Goal: Obtain resource: Obtain resource

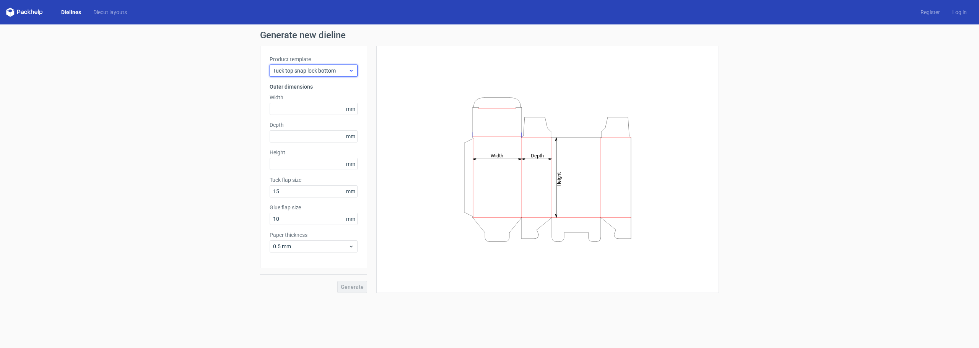
click at [334, 73] on span "Tuck top snap lock bottom" at bounding box center [310, 71] width 75 height 8
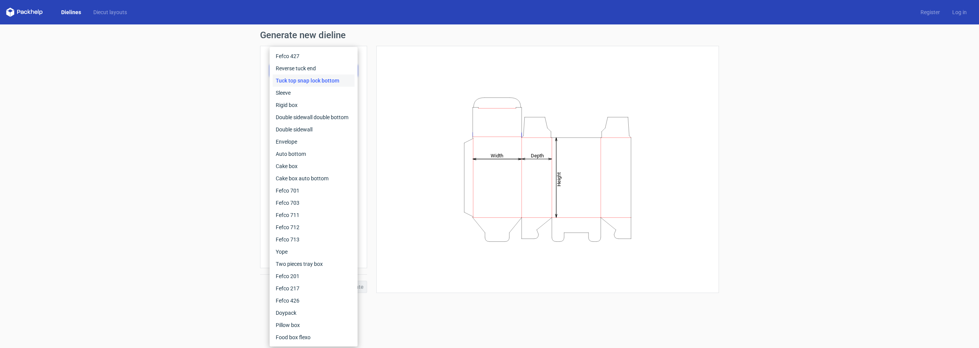
click at [406, 75] on div "Height Depth Width" at bounding box center [548, 169] width 324 height 228
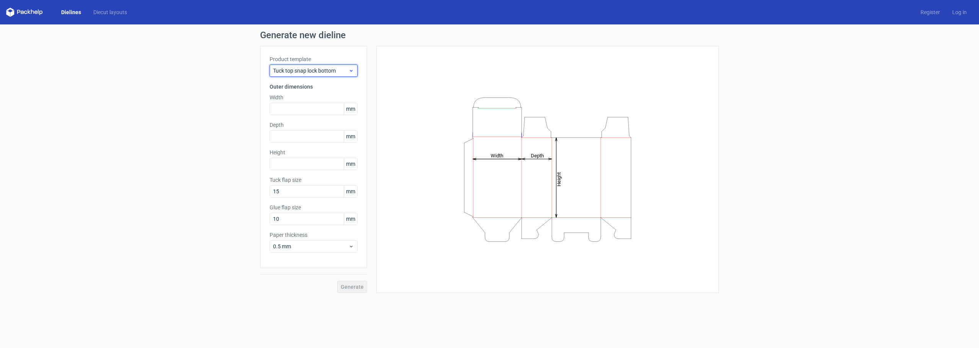
click at [328, 68] on span "Tuck top snap lock bottom" at bounding box center [310, 71] width 75 height 8
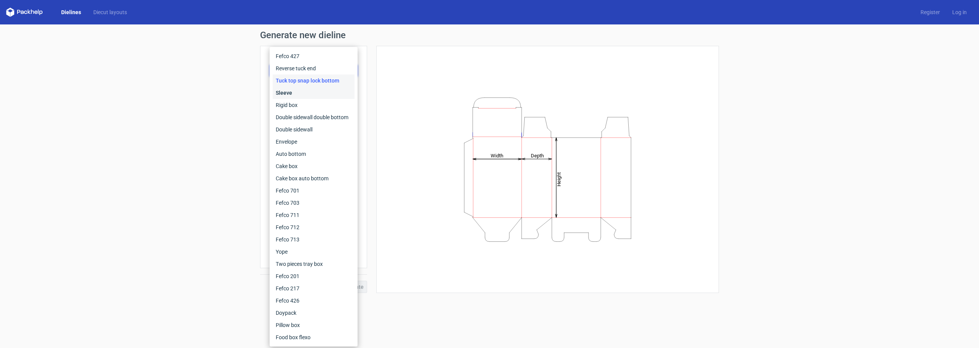
click at [306, 96] on div "Sleeve" at bounding box center [314, 93] width 82 height 12
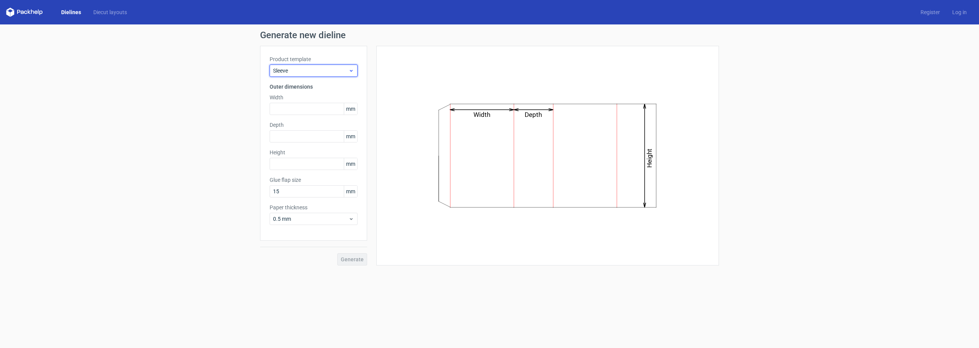
click at [313, 72] on span "Sleeve" at bounding box center [310, 71] width 75 height 8
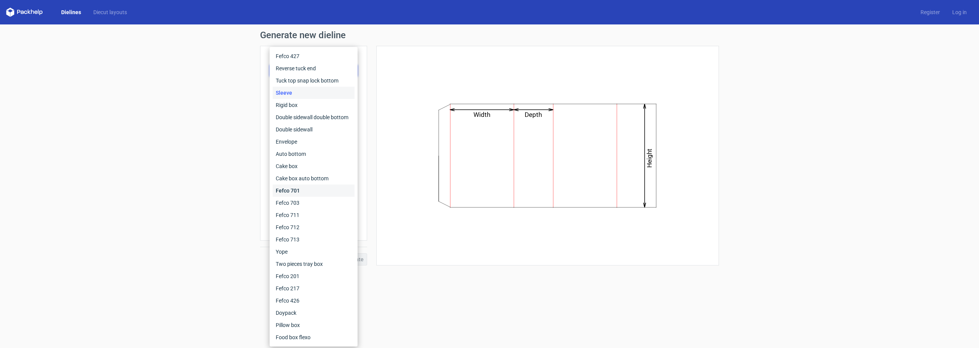
click at [299, 189] on div "Fefco 701" at bounding box center [314, 191] width 82 height 12
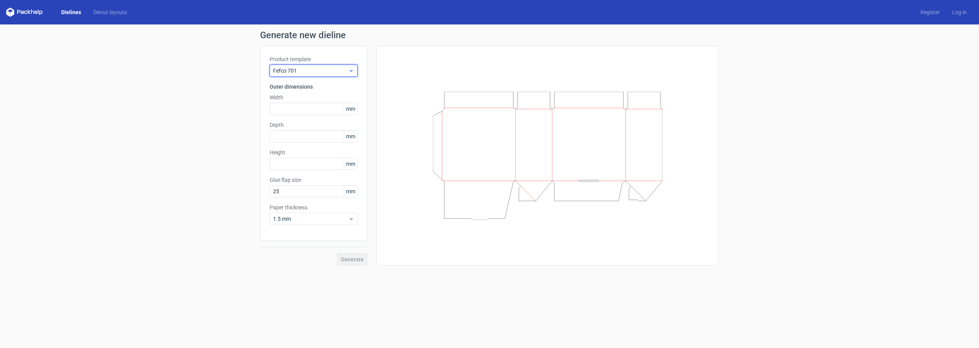
click at [306, 70] on span "Fefco 701" at bounding box center [310, 71] width 75 height 8
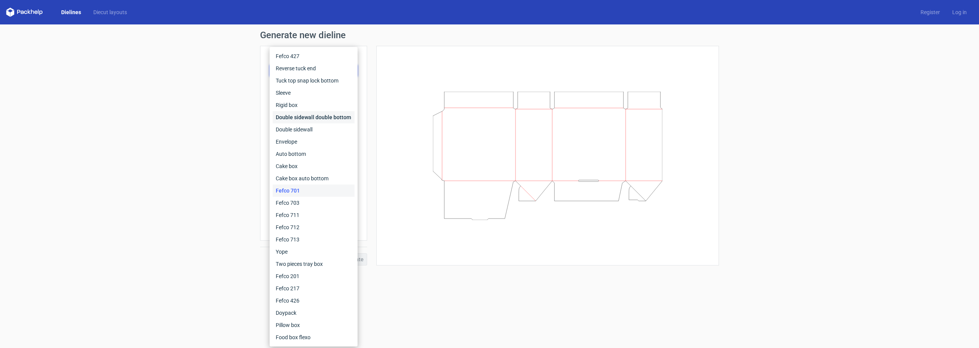
click at [316, 122] on div "Double sidewall double bottom" at bounding box center [314, 117] width 82 height 12
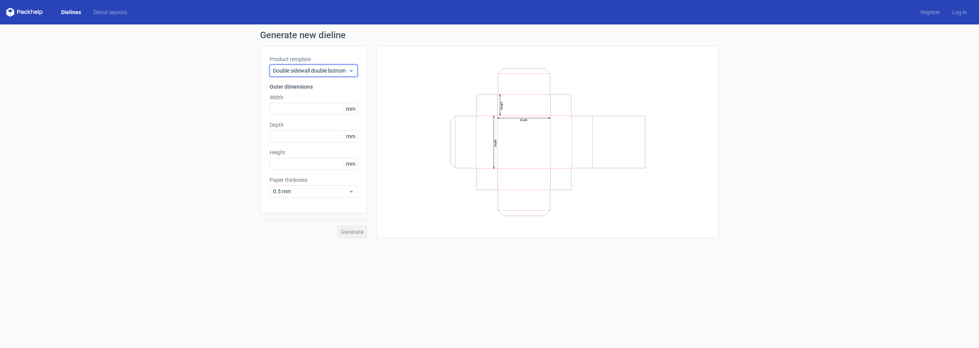
click at [321, 70] on span "Double sidewall double bottom" at bounding box center [310, 71] width 75 height 8
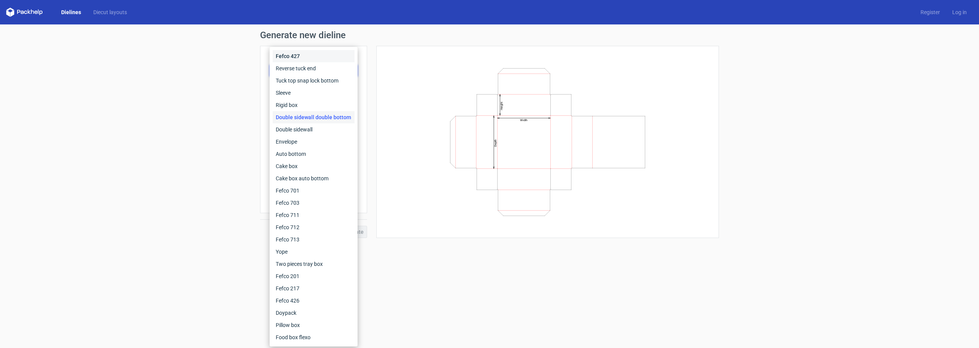
click at [299, 57] on div "Fefco 427" at bounding box center [314, 56] width 82 height 12
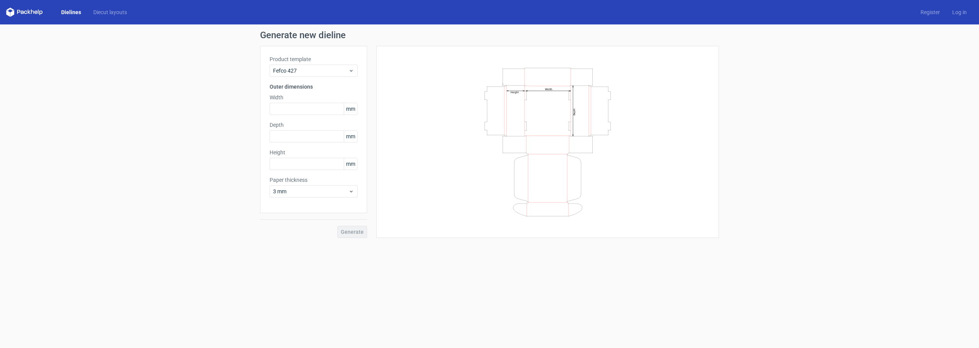
click at [330, 79] on div "Product template Fefco 427 Outer dimensions Width mm Depth mm Height mm Paper t…" at bounding box center [313, 130] width 107 height 168
click at [354, 67] on div "Fefco 427" at bounding box center [314, 71] width 88 height 12
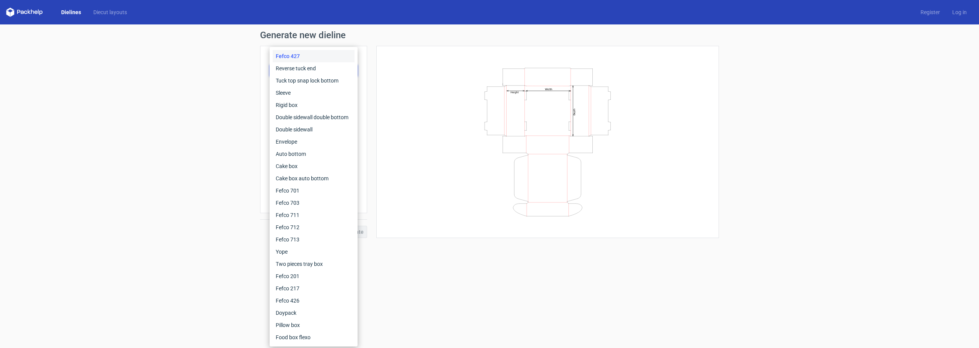
click at [400, 151] on div "Width Depth Height" at bounding box center [548, 141] width 324 height 173
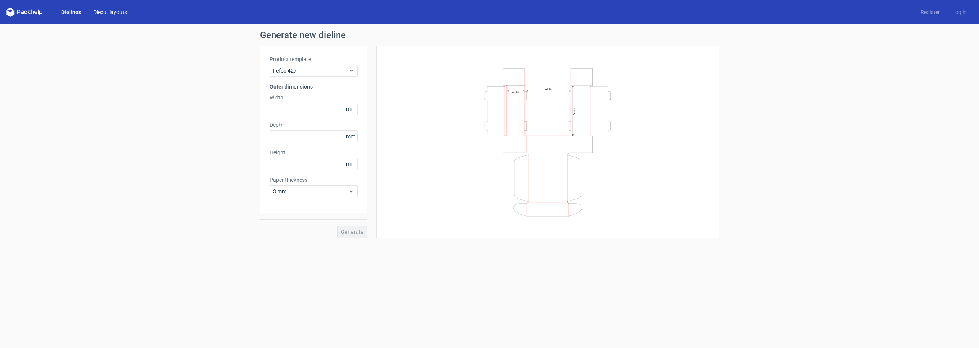
click at [105, 10] on link "Diecut layouts" at bounding box center [110, 12] width 46 height 8
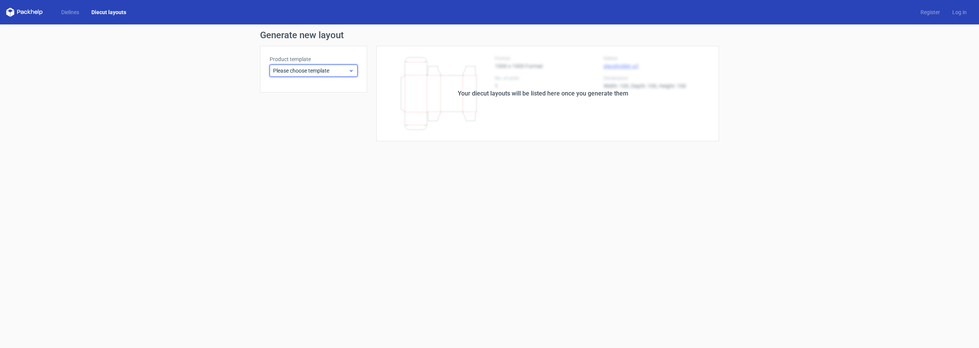
click at [329, 73] on span "Please choose template" at bounding box center [310, 71] width 75 height 8
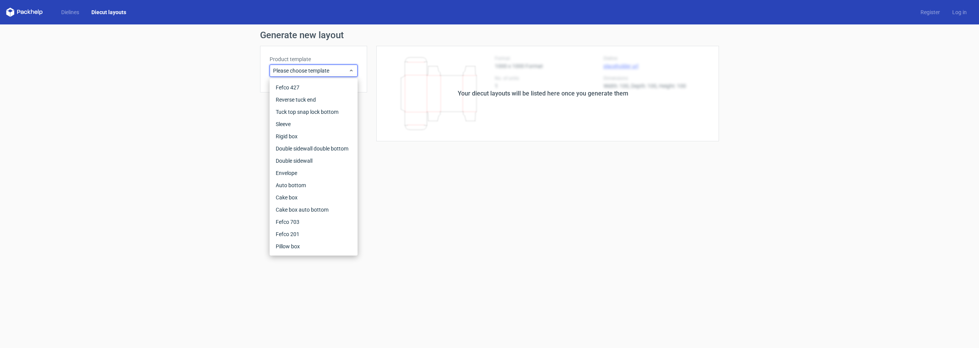
click at [41, 11] on icon at bounding box center [24, 12] width 37 height 9
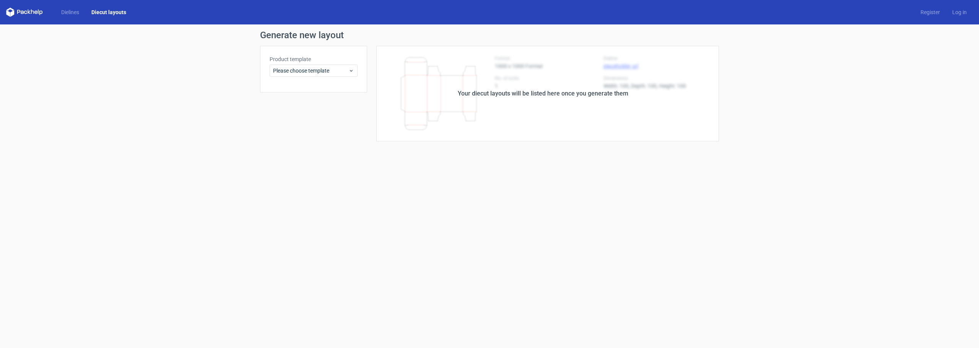
click at [37, 13] on icon at bounding box center [24, 12] width 37 height 9
click at [74, 12] on link "Dielines" at bounding box center [70, 12] width 30 height 8
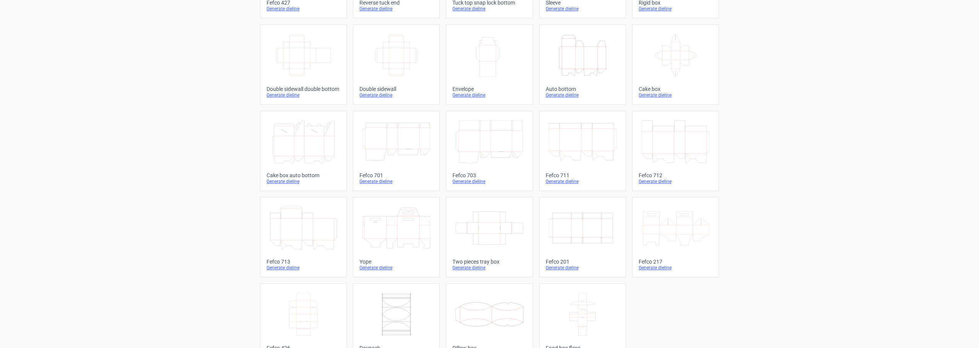
scroll to position [130, 0]
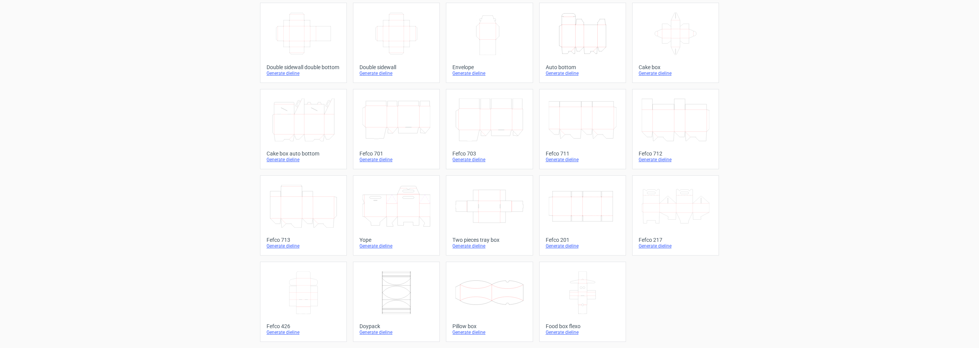
click at [558, 210] on icon "Width Depth Height" at bounding box center [583, 206] width 68 height 43
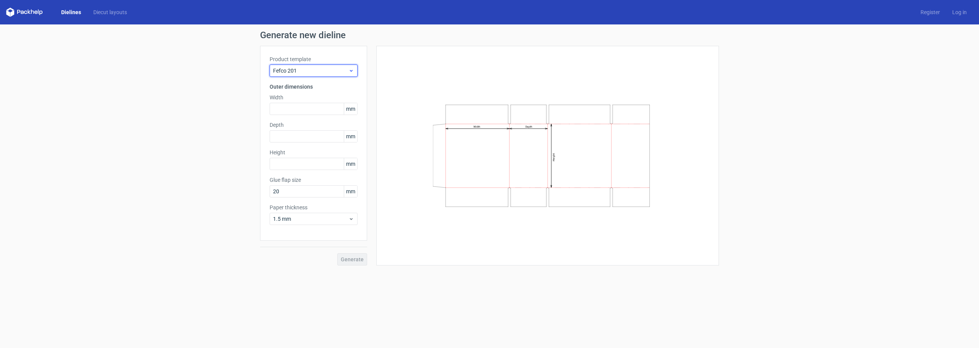
click at [306, 73] on span "Fefco 201" at bounding box center [310, 71] width 75 height 8
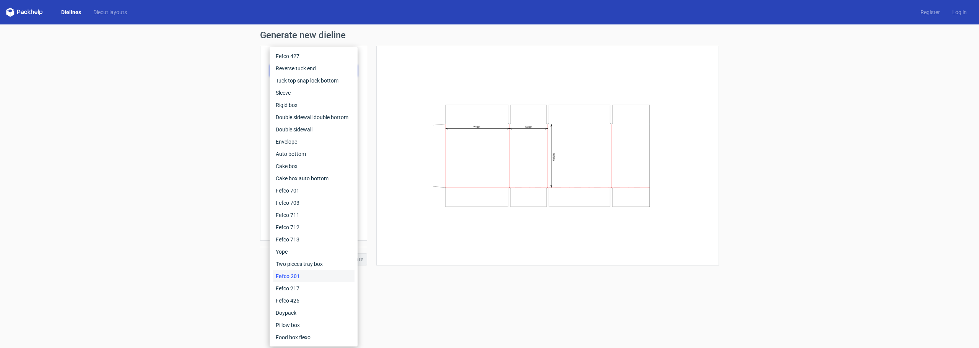
click at [405, 79] on div "Width Depth Height" at bounding box center [548, 155] width 324 height 201
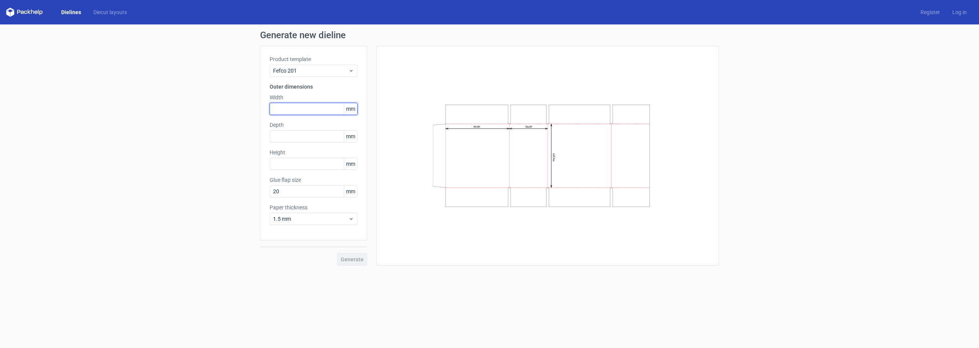
click at [316, 110] on input "text" at bounding box center [314, 109] width 88 height 12
type input "450"
click at [295, 139] on input "text" at bounding box center [314, 136] width 88 height 12
type input "450"
click at [298, 168] on input "text" at bounding box center [314, 164] width 88 height 12
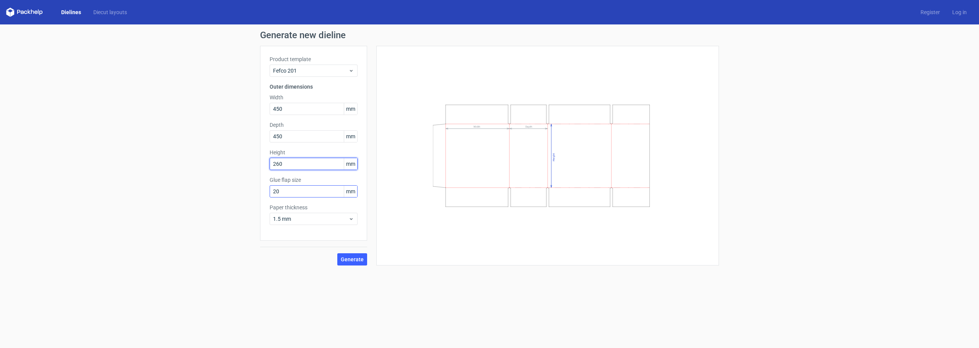
type input "260"
click at [284, 191] on input "20" at bounding box center [314, 192] width 88 height 12
click at [351, 259] on span "Generate" at bounding box center [352, 259] width 23 height 5
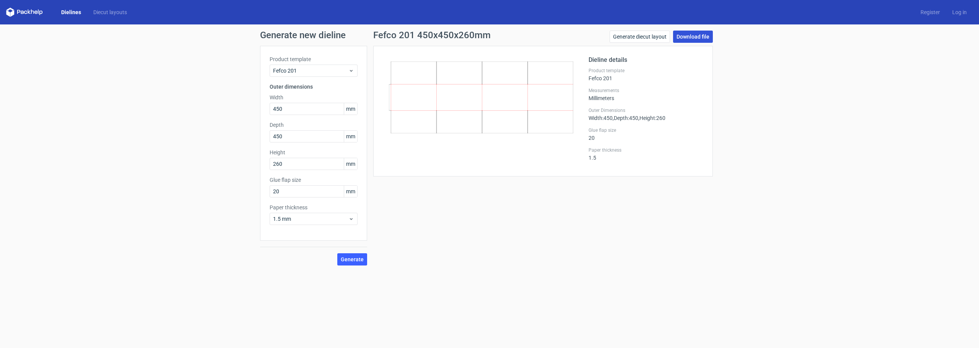
click at [685, 36] on link "Download file" at bounding box center [693, 37] width 40 height 12
click at [663, 39] on link "Generate diecut layout" at bounding box center [640, 37] width 60 height 12
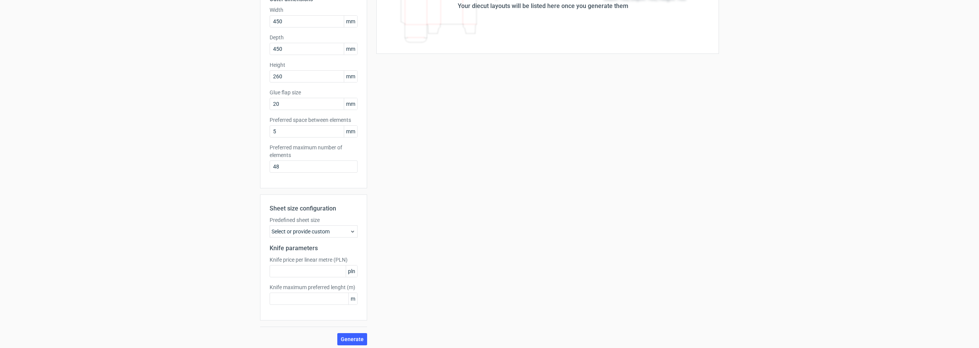
scroll to position [91, 0]
click at [302, 231] on div "Select or provide custom" at bounding box center [314, 228] width 88 height 12
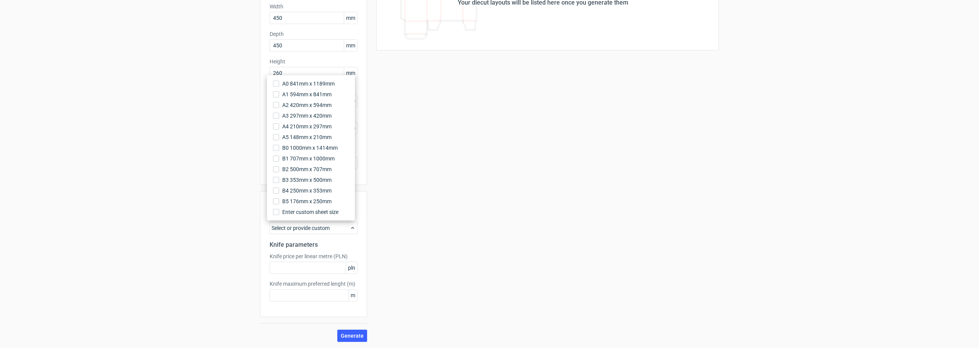
click at [425, 222] on div "Your diecut layouts will be listed here once you generate them Height Depth Wid…" at bounding box center [543, 148] width 352 height 387
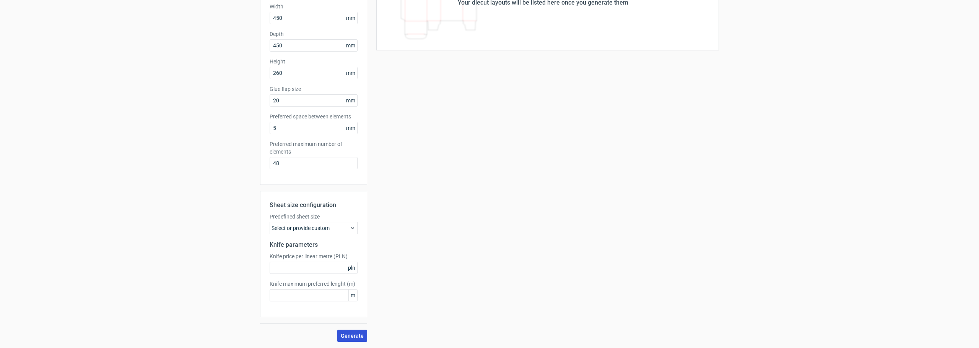
click at [355, 334] on span "Generate" at bounding box center [352, 336] width 23 height 5
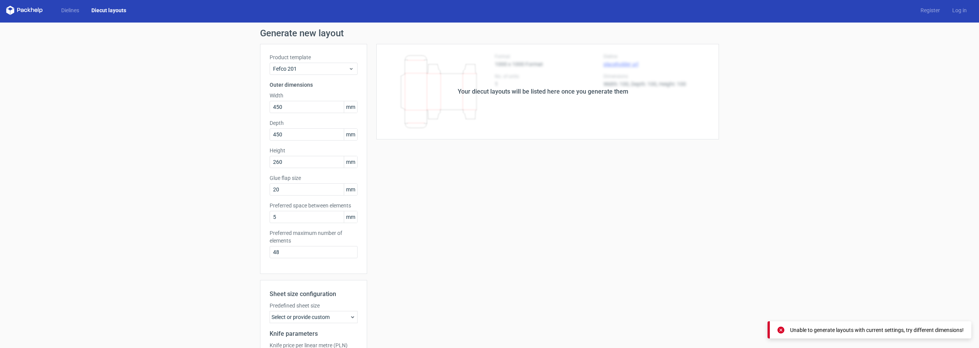
scroll to position [0, 0]
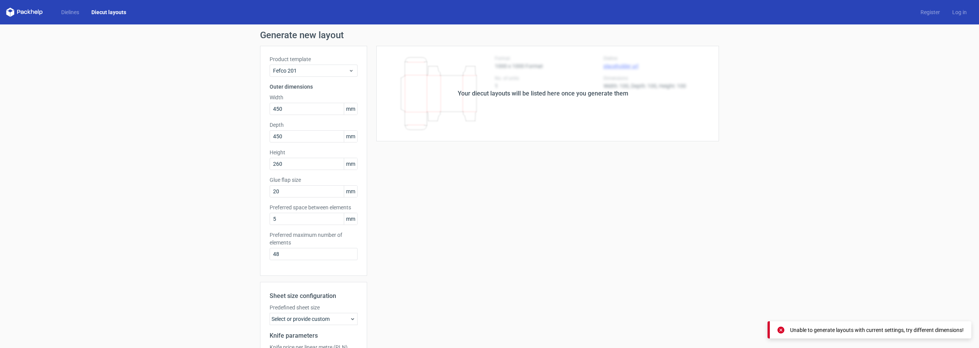
click at [519, 94] on div "Your diecut layouts will be listed here once you generate them" at bounding box center [543, 93] width 171 height 9
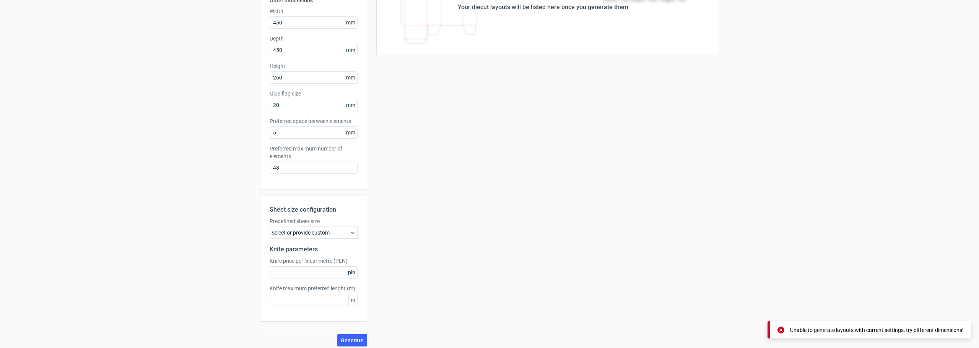
scroll to position [91, 0]
click at [333, 228] on div "Select or provide custom" at bounding box center [314, 228] width 88 height 12
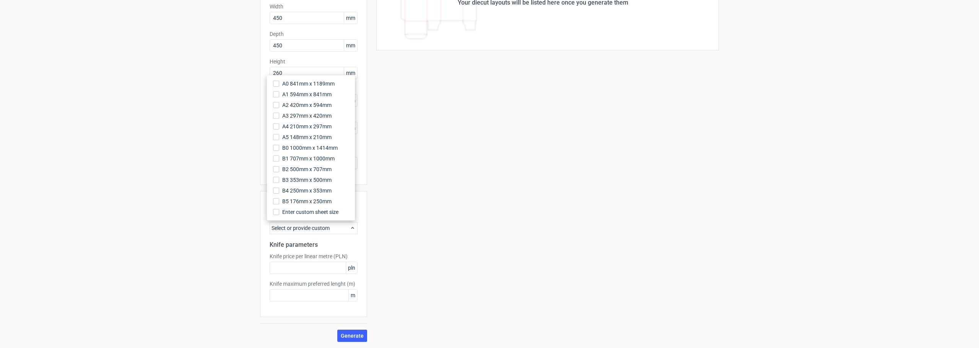
click at [422, 130] on div "Your diecut layouts will be listed here once you generate them Height Depth Wid…" at bounding box center [543, 148] width 352 height 387
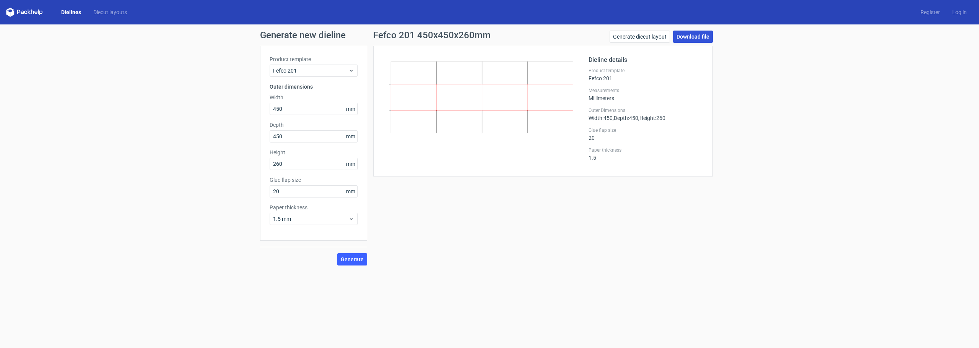
click at [708, 37] on link "Download file" at bounding box center [693, 37] width 40 height 12
drag, startPoint x: 592, startPoint y: 186, endPoint x: 553, endPoint y: 127, distance: 70.7
click at [592, 186] on div "Fefco 201 450x450x260mm Generate diecut layout Download file Dieline details Pr…" at bounding box center [543, 148] width 352 height 235
drag, startPoint x: 534, startPoint y: 109, endPoint x: 352, endPoint y: 261, distance: 236.8
click at [352, 261] on span "Generate" at bounding box center [352, 259] width 23 height 5
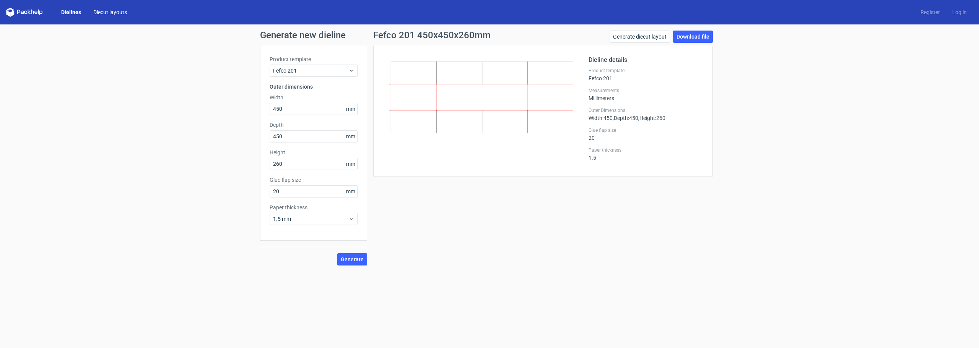
click at [122, 12] on link "Diecut layouts" at bounding box center [110, 12] width 46 height 8
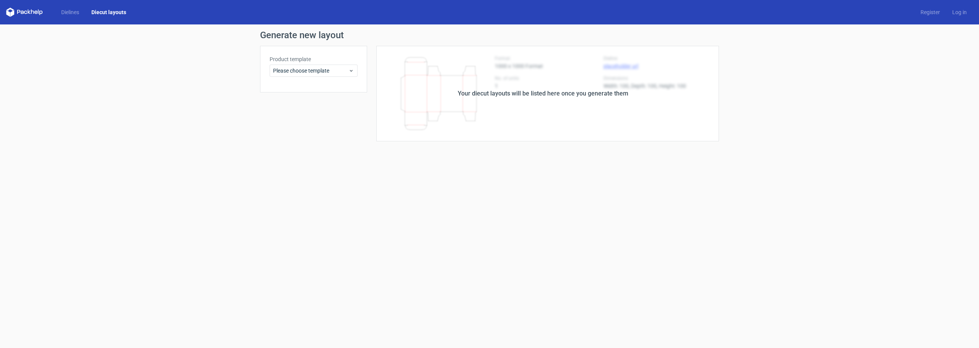
click at [464, 96] on div "Your diecut layouts will be listed here once you generate them" at bounding box center [543, 93] width 171 height 9
click at [322, 73] on span "Please choose template" at bounding box center [310, 71] width 75 height 8
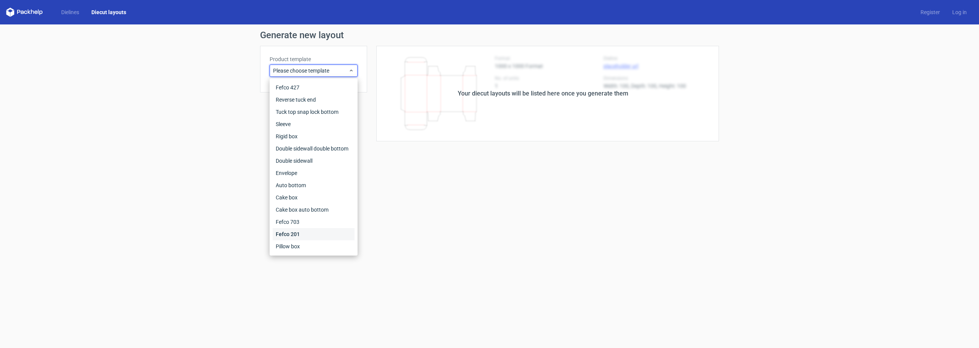
click at [294, 235] on div "Fefco 201" at bounding box center [314, 234] width 82 height 12
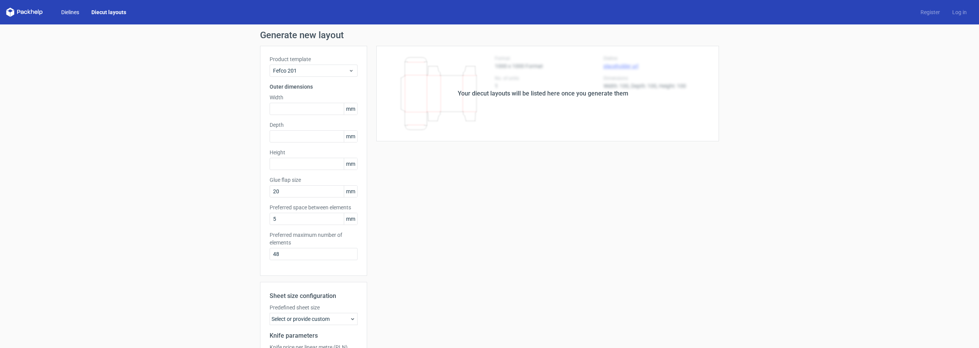
click at [75, 14] on link "Dielines" at bounding box center [70, 12] width 30 height 8
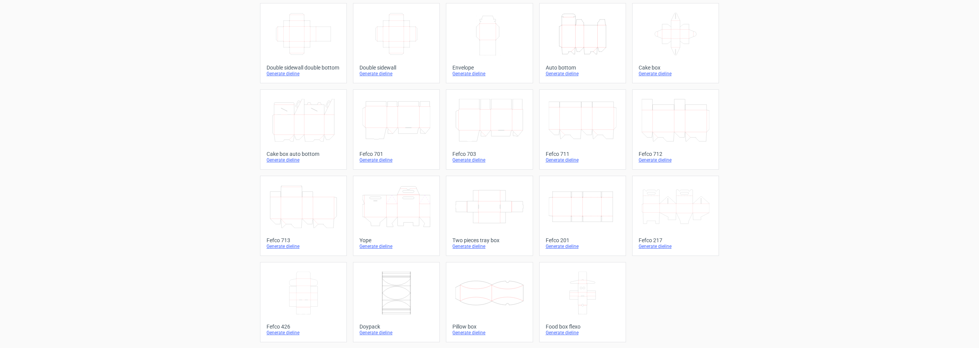
scroll to position [130, 0]
click at [592, 219] on icon "Width Depth Height" at bounding box center [583, 206] width 68 height 43
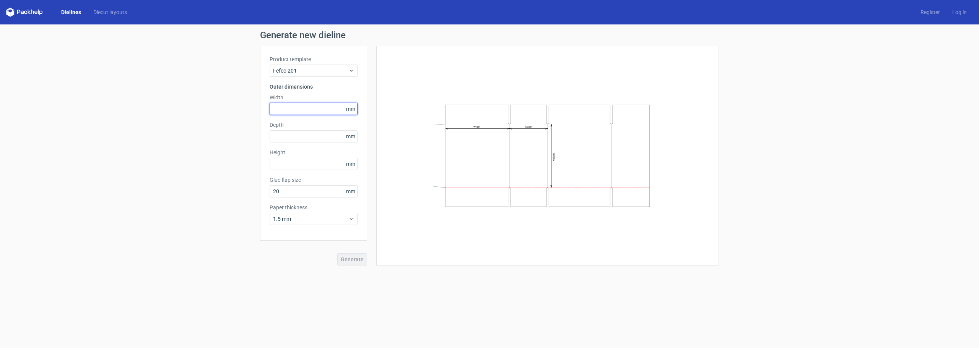
click at [324, 105] on input "text" at bounding box center [314, 109] width 88 height 12
type input "450"
click at [308, 136] on input "text" at bounding box center [314, 136] width 88 height 12
paste input "450"
type input "450"
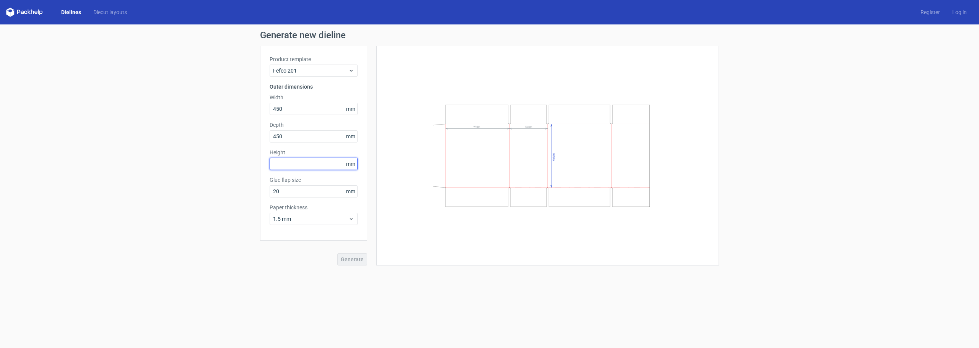
click at [293, 165] on input "text" at bounding box center [314, 164] width 88 height 12
type input "260"
click at [352, 262] on span "Generate" at bounding box center [352, 259] width 23 height 5
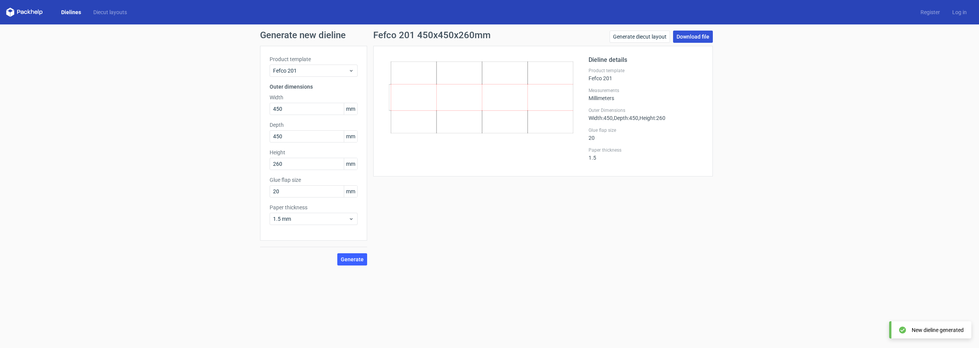
click at [700, 41] on link "Download file" at bounding box center [693, 37] width 40 height 12
click at [727, 194] on div "Generate new dieline Product template Fefco 201 Outer dimensions Width 450 mm D…" at bounding box center [489, 147] width 979 height 247
